Goal: Task Accomplishment & Management: Manage account settings

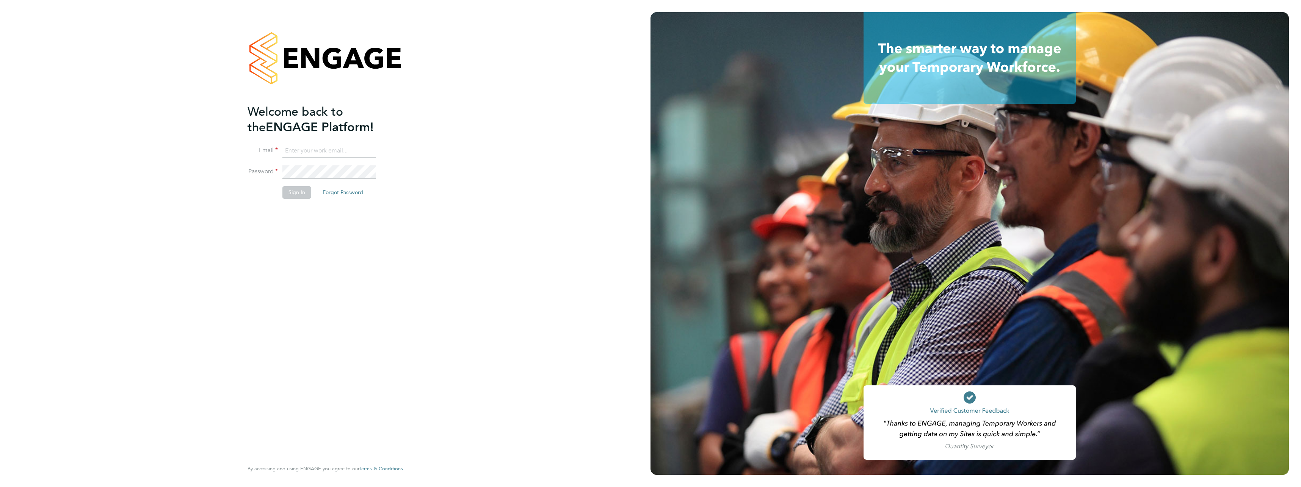
type input "louis.sands@vistry.co.uk"
click at [302, 191] on button "Sign In" at bounding box center [297, 192] width 29 height 12
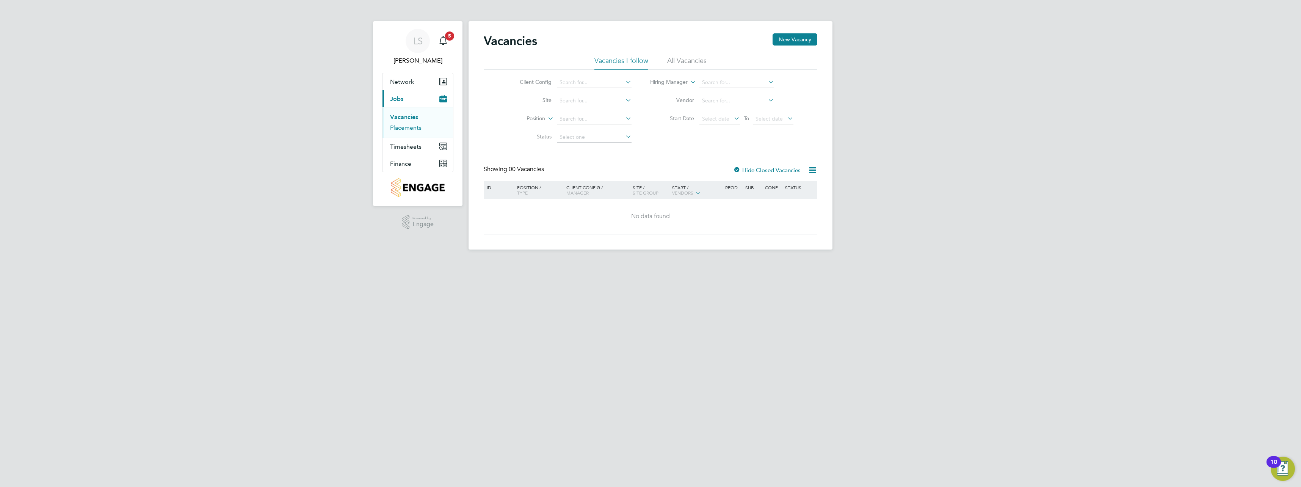
click at [414, 129] on link "Placements" at bounding box center [405, 127] width 31 height 7
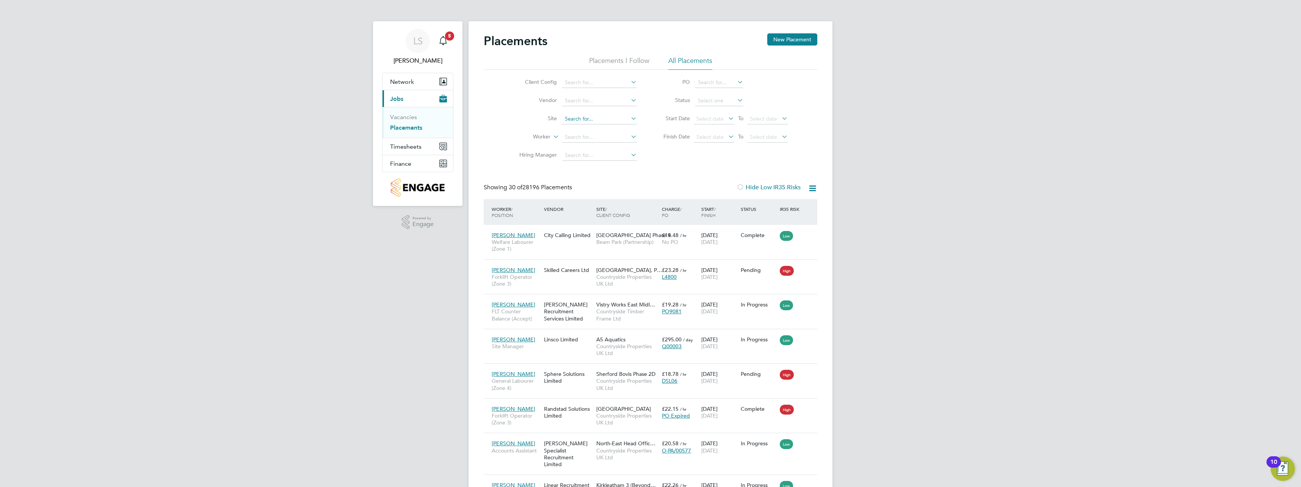
click at [608, 119] on input at bounding box center [599, 119] width 75 height 11
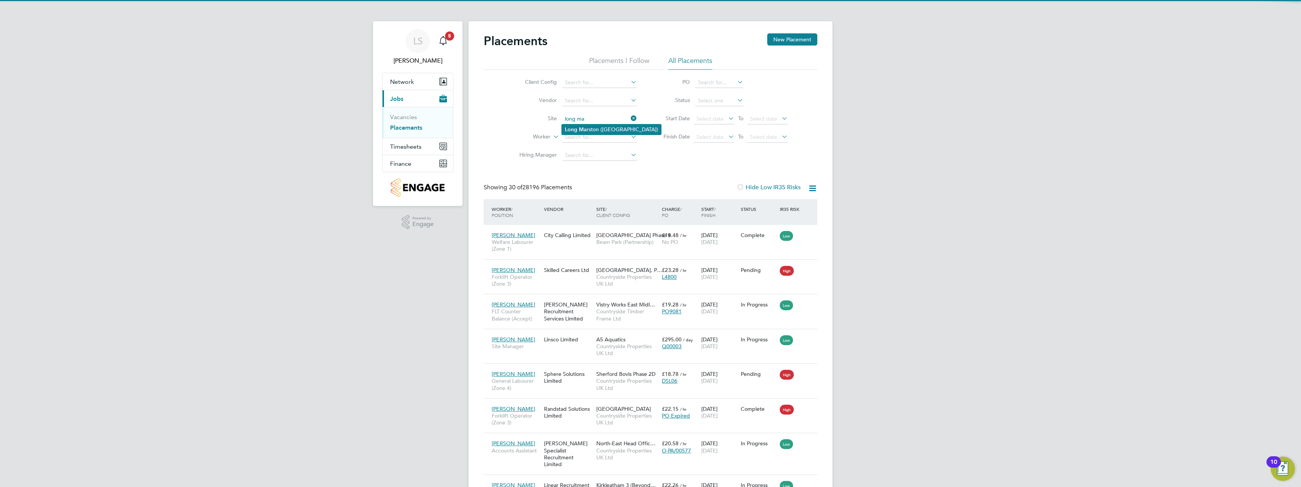
click at [590, 131] on li "Long Ma rston ([GEOGRAPHIC_DATA])" at bounding box center [611, 129] width 99 height 10
type input "Long [PERSON_NAME] ([GEOGRAPHIC_DATA])"
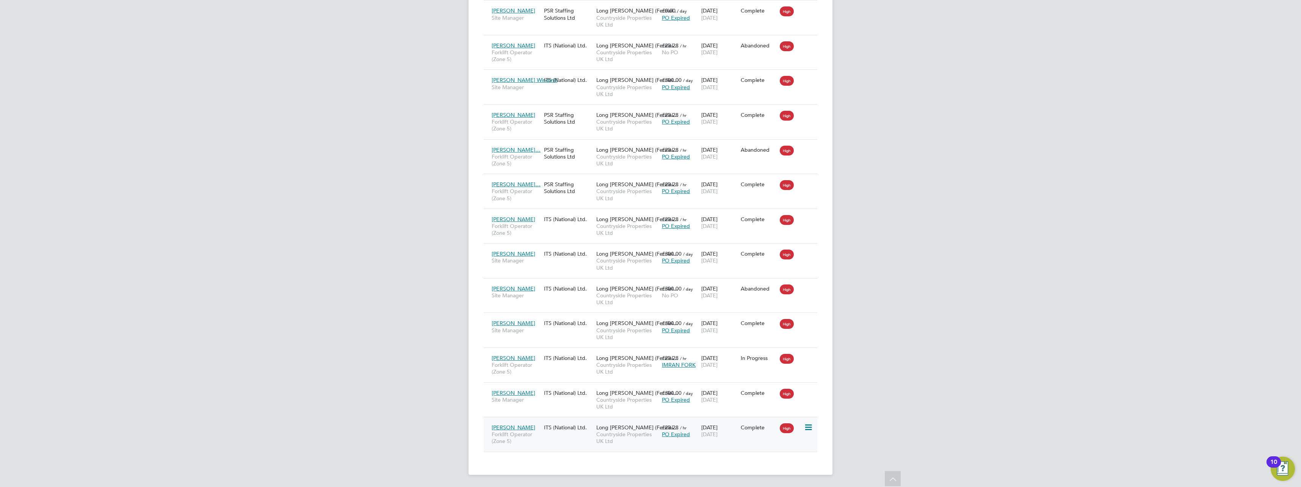
click at [535, 437] on span "Forklift Operator (Zone 5)" at bounding box center [516, 438] width 49 height 14
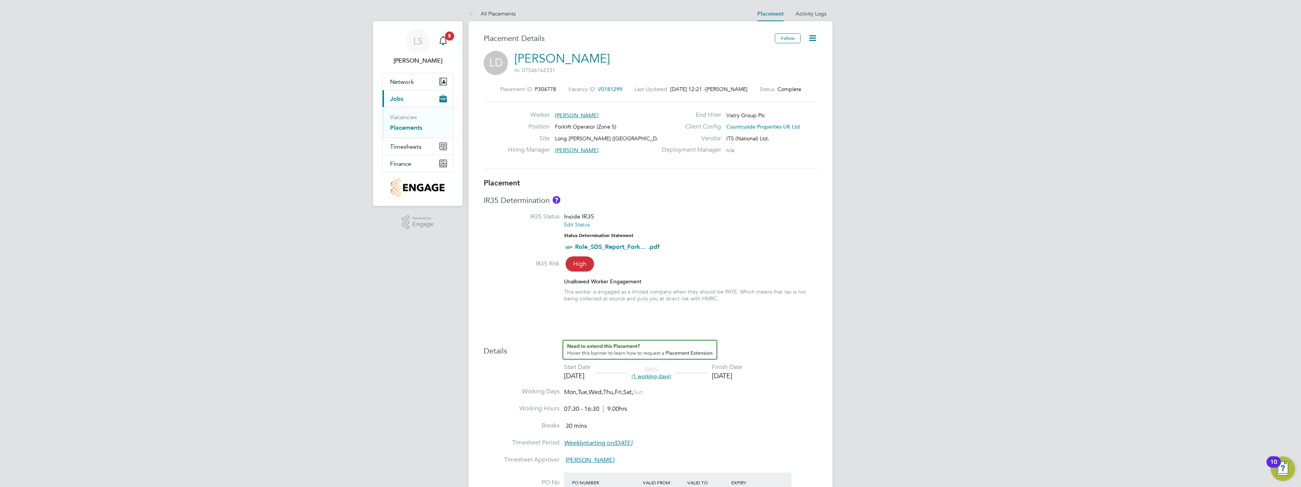
click at [813, 36] on icon at bounding box center [812, 37] width 9 height 9
click at [763, 55] on li "Edit Placement e" at bounding box center [777, 56] width 78 height 11
type input "Mark Jacques"
type input "[DATE]"
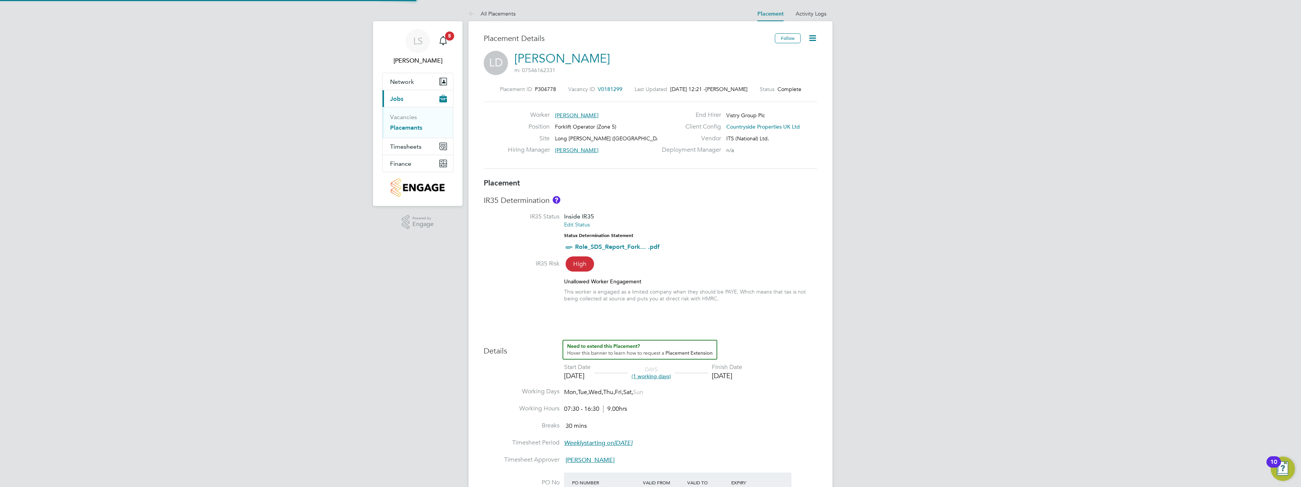
type input "[DATE]"
type input "07:30"
type input "16:30"
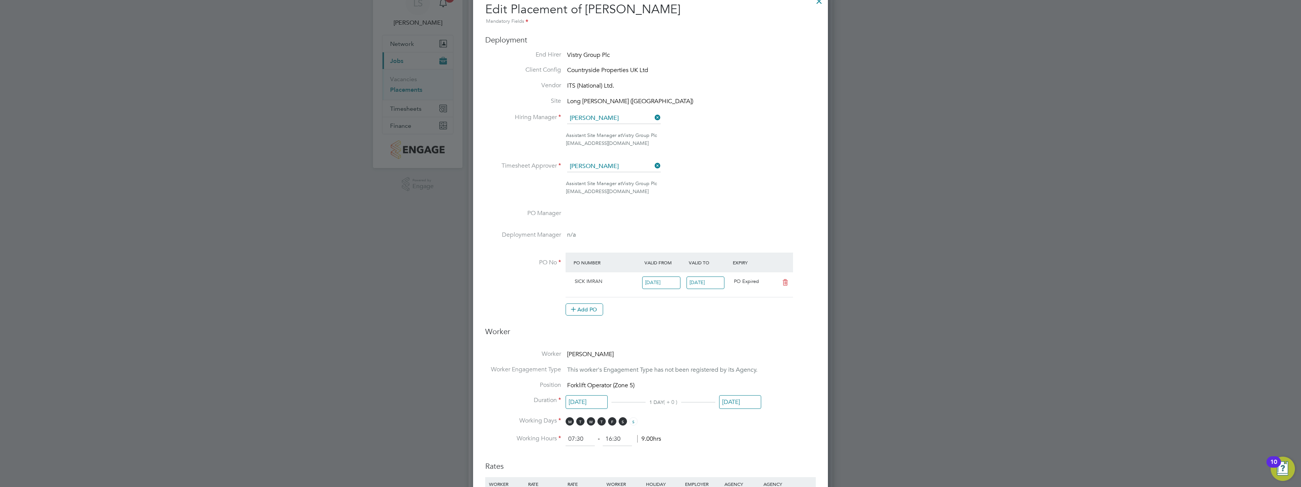
click at [699, 279] on input "[DATE]" at bounding box center [706, 282] width 38 height 13
click at [746, 240] on span "2" at bounding box center [742, 233] width 14 height 14
type input "[DATE]"
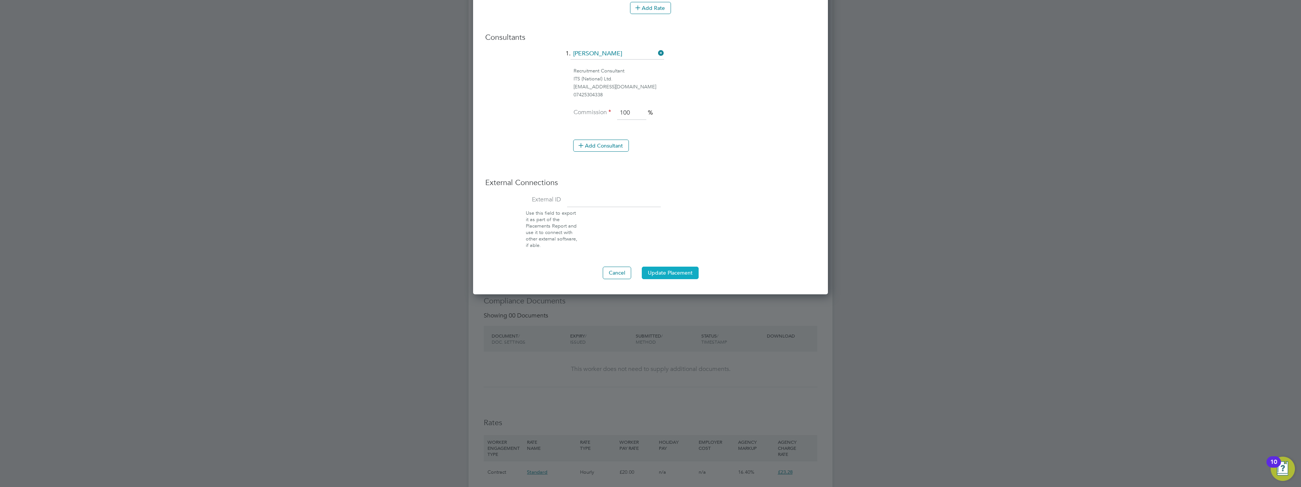
click at [676, 272] on button "Update Placement" at bounding box center [670, 273] width 57 height 12
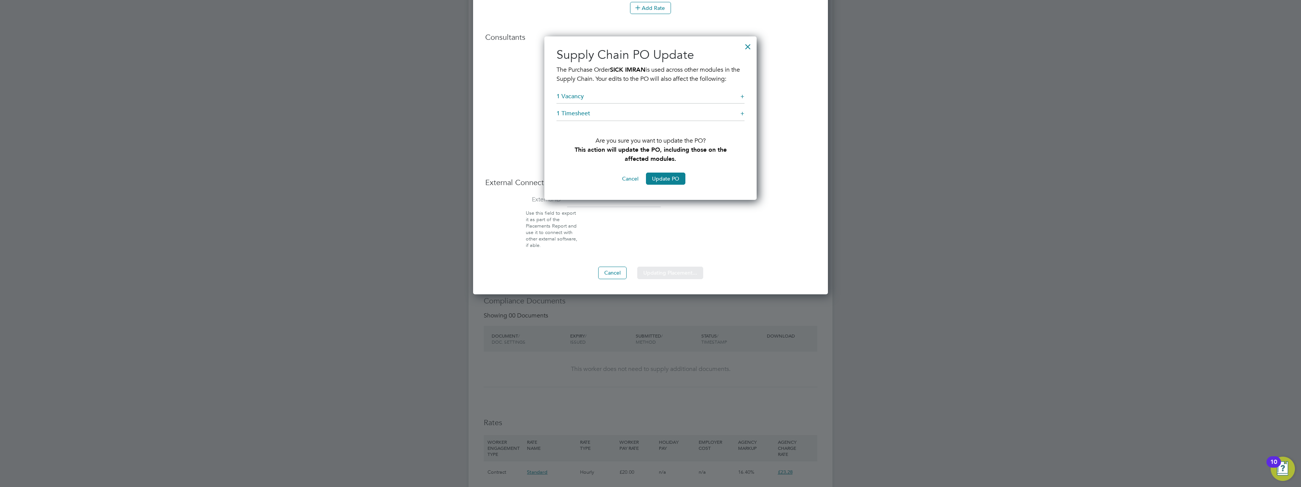
click at [666, 178] on div "Sorry, we are having problems connecting to our services." at bounding box center [651, 98] width 364 height 1323
click at [666, 178] on button "Update PO" at bounding box center [665, 179] width 39 height 12
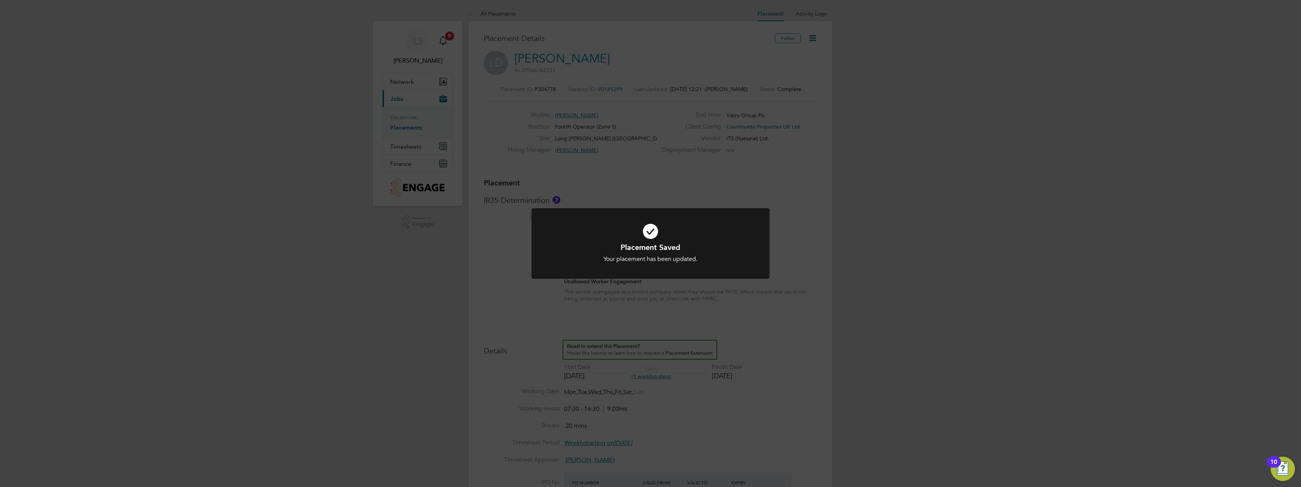
drag, startPoint x: 817, startPoint y: 176, endPoint x: 815, endPoint y: 172, distance: 4.1
click at [816, 174] on div "Placement Saved Your placement has been updated. Cancel Okay" at bounding box center [650, 243] width 1301 height 487
